Goal: Find specific page/section: Find specific page/section

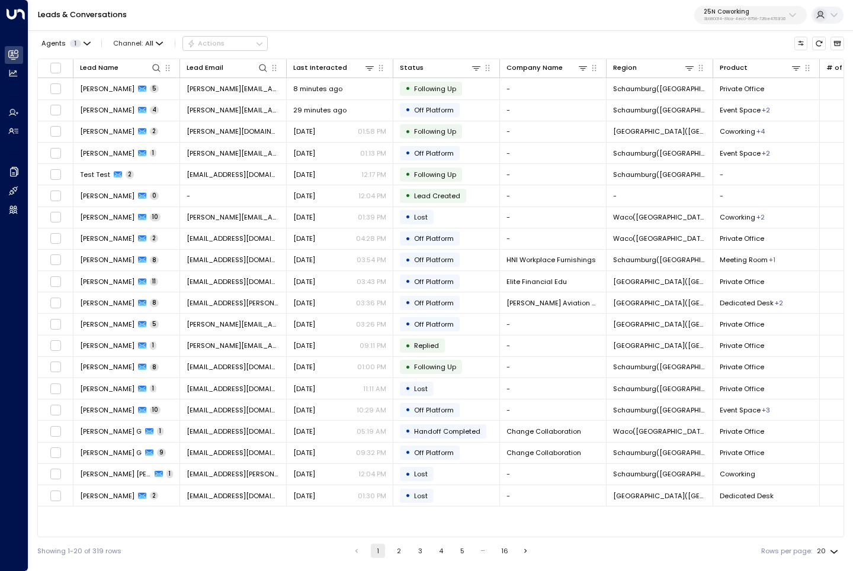
click at [760, 19] on p "3b9800f4-81ca-4ec0-8758-72fbe4763f36" at bounding box center [744, 19] width 82 height 5
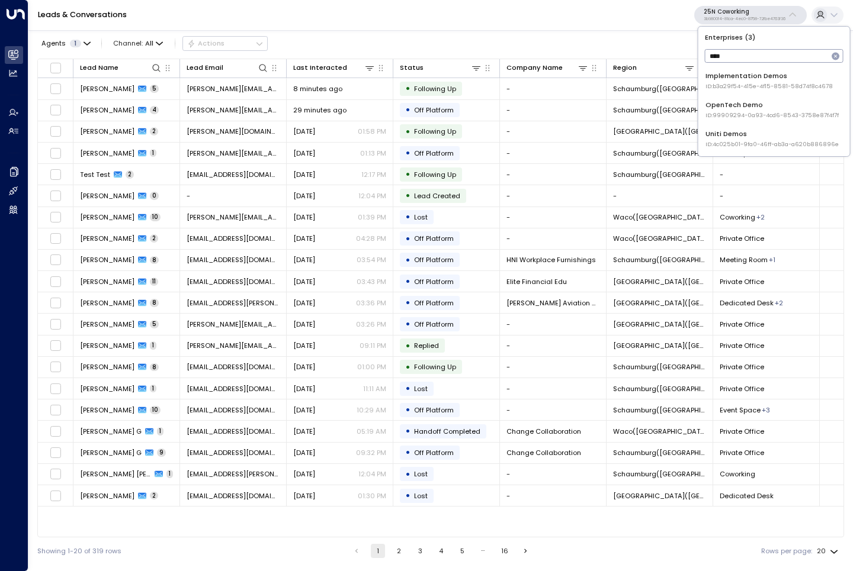
type input "****"
click at [749, 140] on span "ID: 4c025b01-9fa0-46ff-ab3a-a620b886896e" at bounding box center [771, 144] width 133 height 8
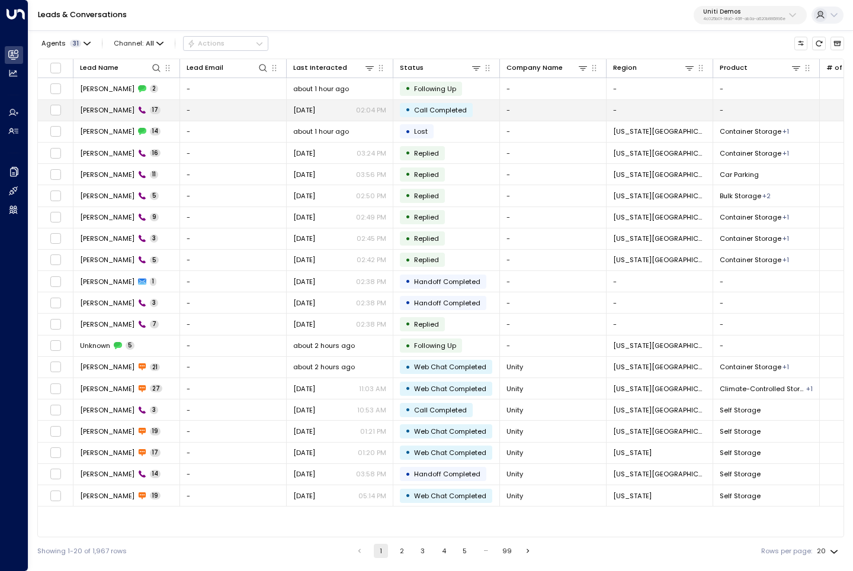
click at [101, 112] on span "[PERSON_NAME]" at bounding box center [107, 109] width 54 height 9
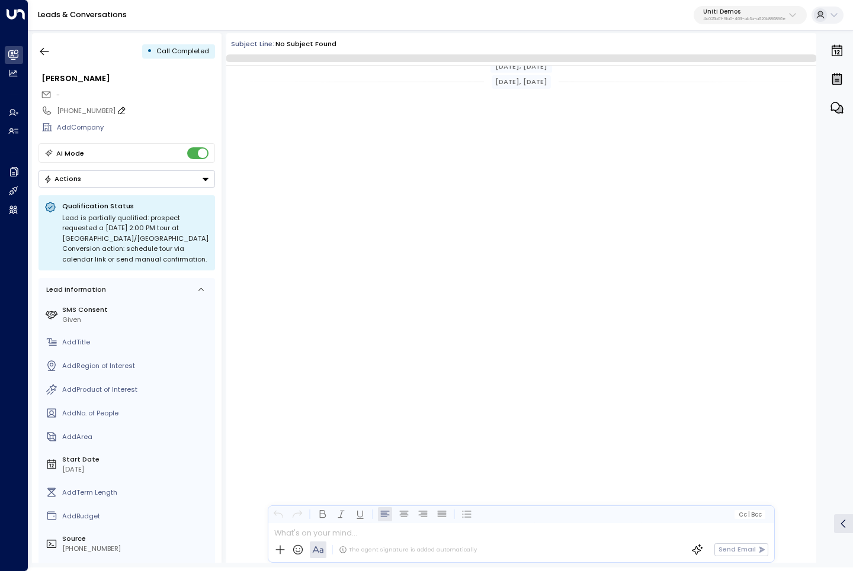
scroll to position [618, 0]
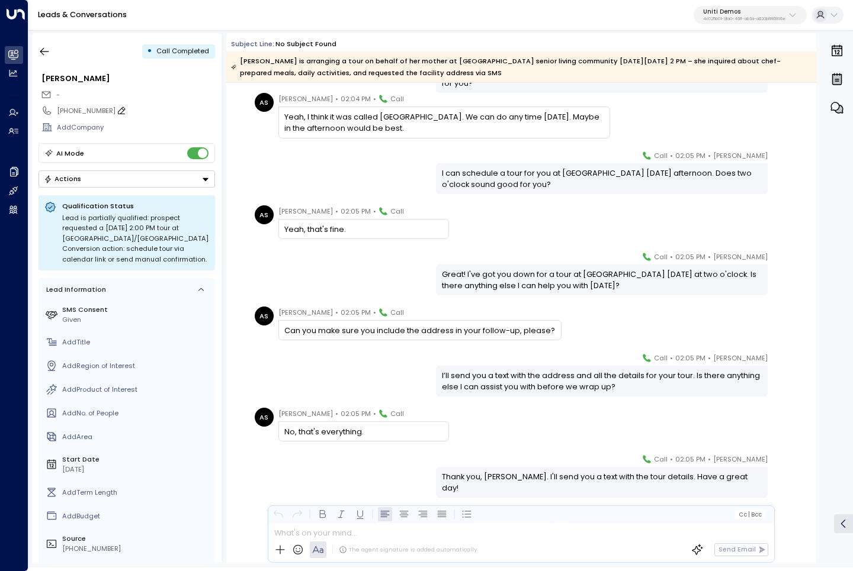
click at [117, 111] on icon at bounding box center [121, 110] width 9 height 9
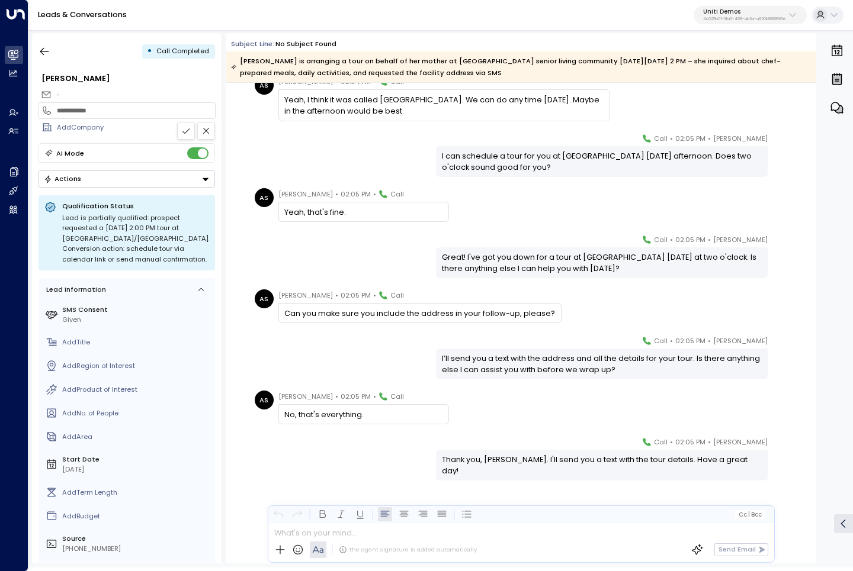
scroll to position [0, 0]
type input "**********"
click at [185, 130] on icon at bounding box center [185, 130] width 9 height 9
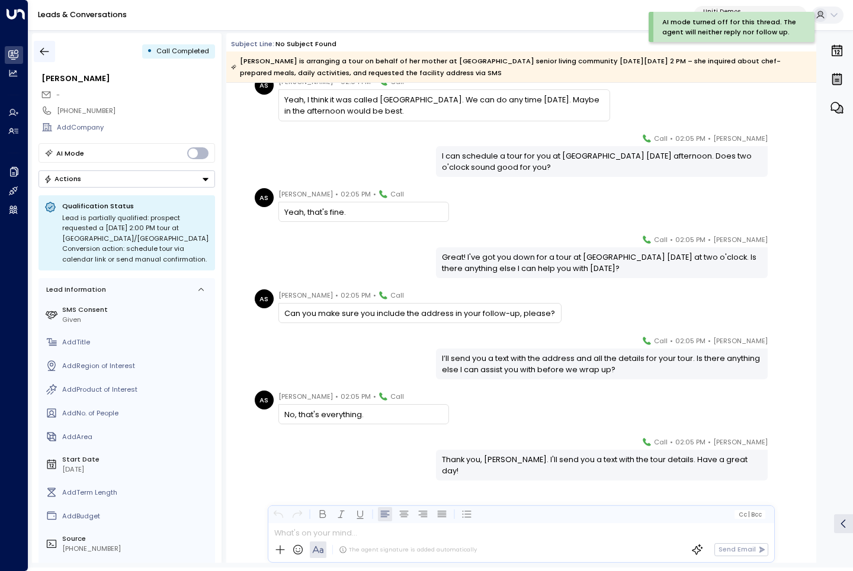
click at [46, 48] on icon "button" at bounding box center [44, 52] width 12 height 12
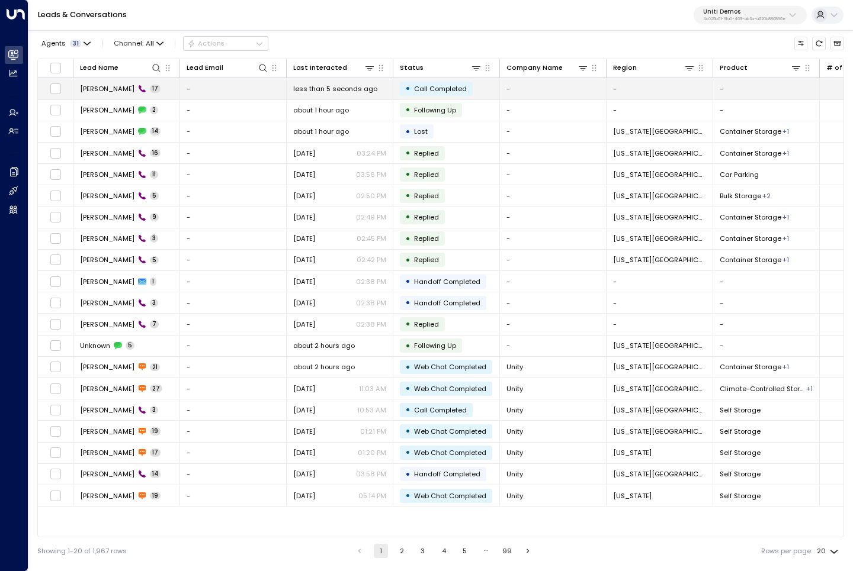
click at [108, 86] on span "[PERSON_NAME]" at bounding box center [107, 88] width 54 height 9
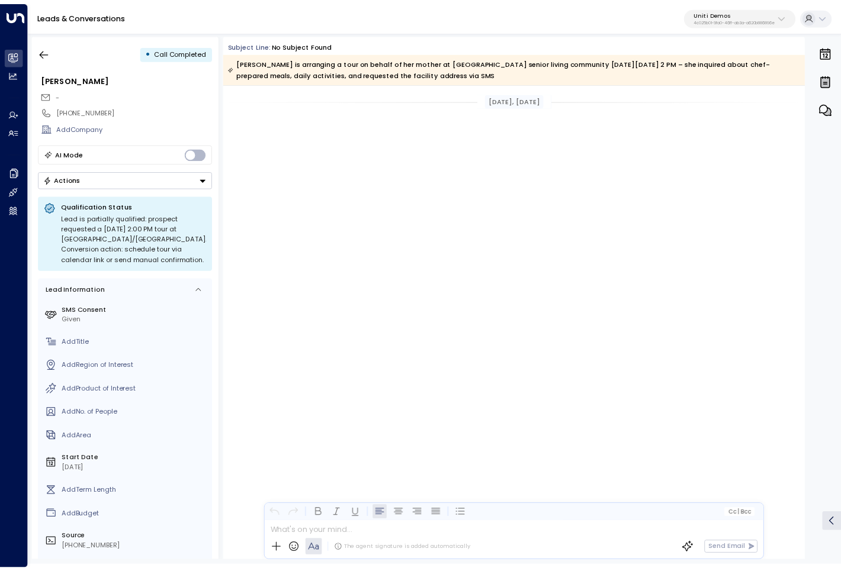
scroll to position [635, 0]
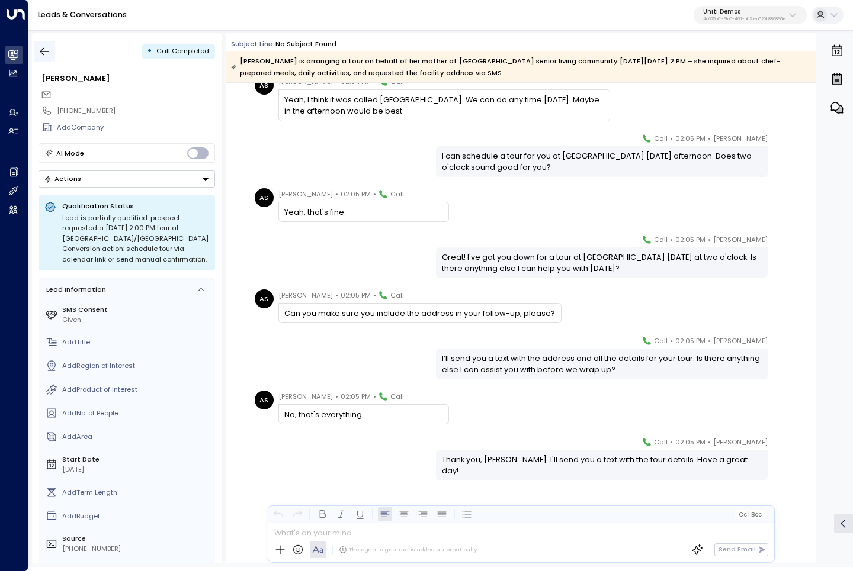
click at [43, 52] on icon "button" at bounding box center [44, 52] width 12 height 12
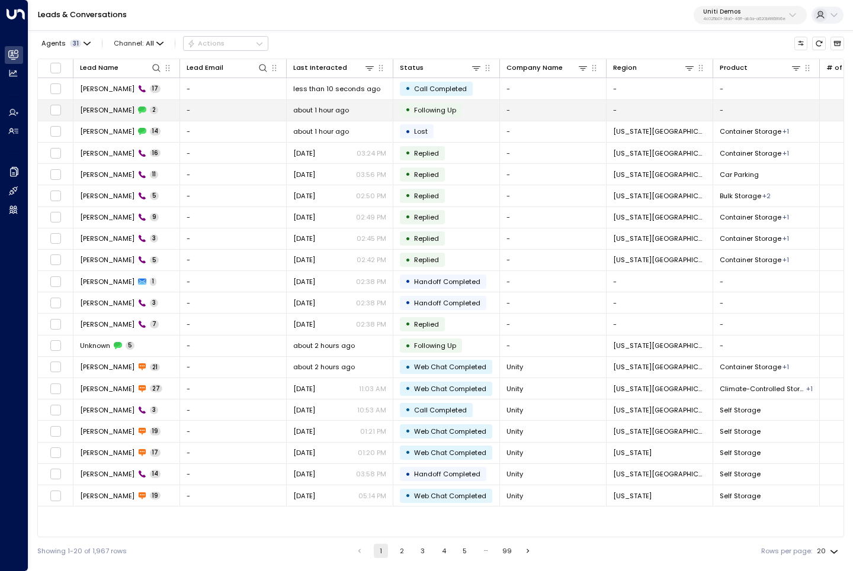
click at [92, 111] on span "[PERSON_NAME]" at bounding box center [107, 109] width 54 height 9
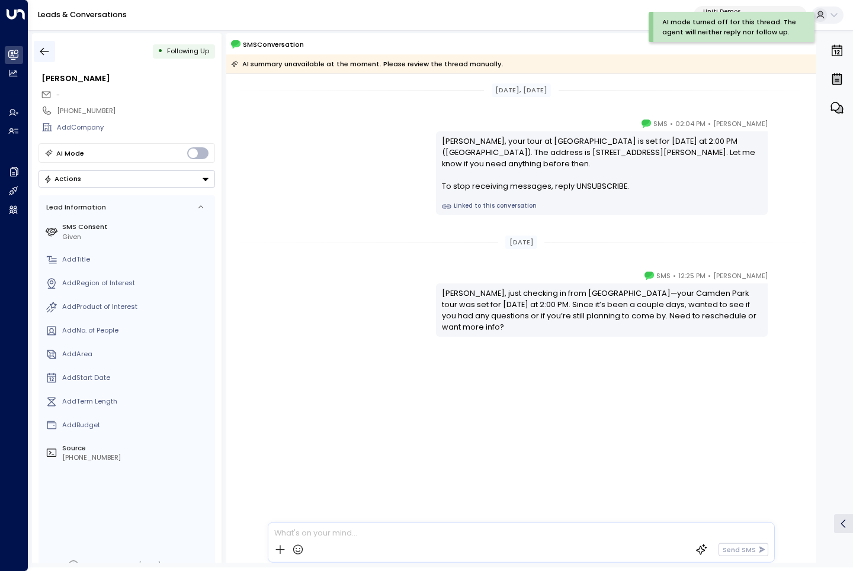
click at [45, 55] on icon "button" at bounding box center [44, 52] width 12 height 12
